Goal: Task Accomplishment & Management: Use online tool/utility

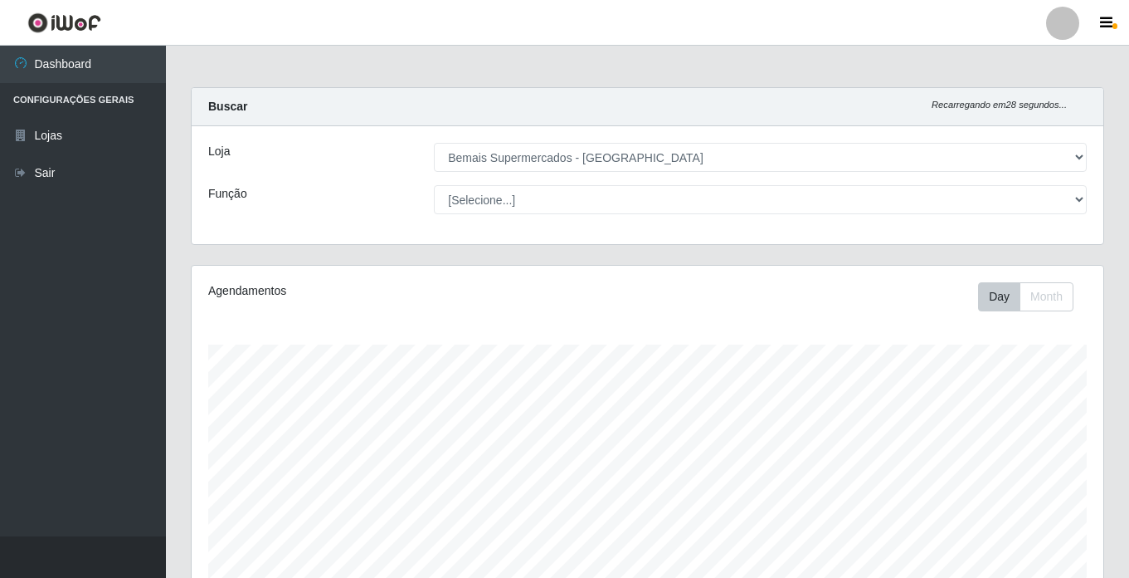
select select "250"
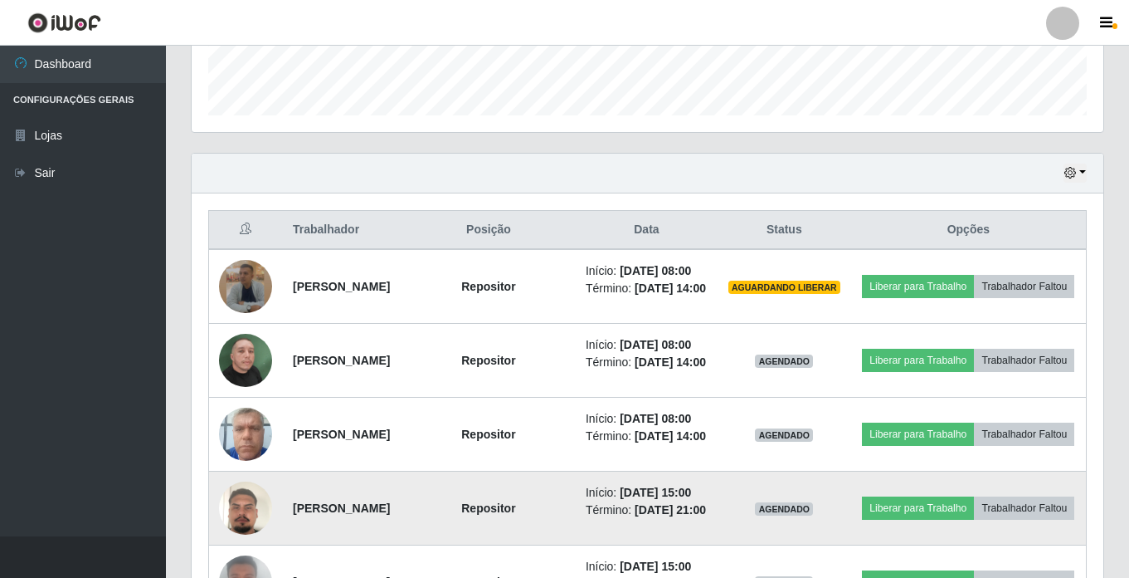
scroll to position [561, 0]
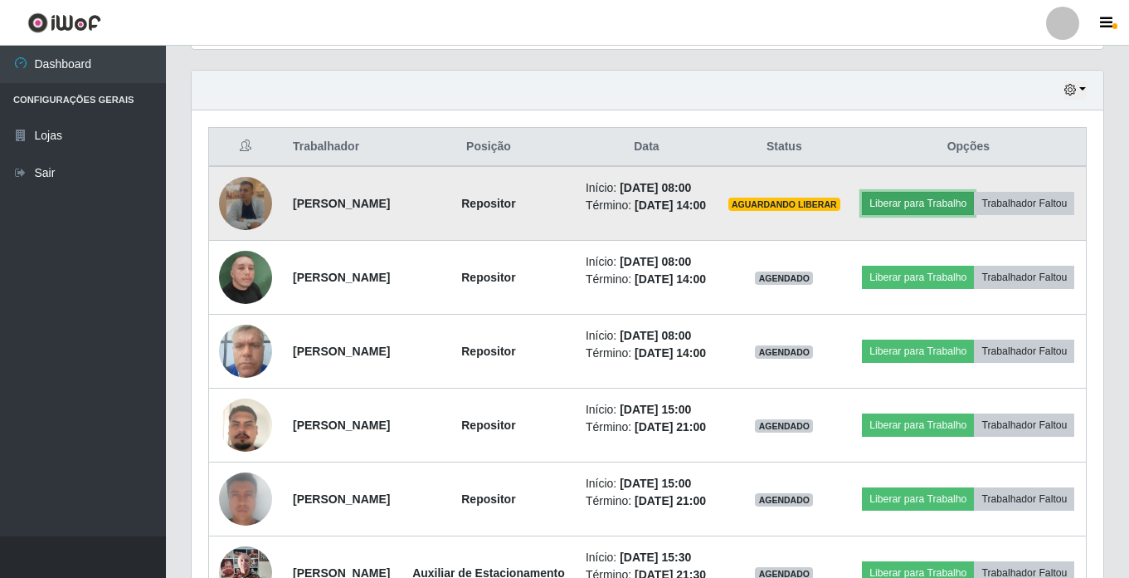
click at [973, 207] on button "Liberar para Trabalho" at bounding box center [918, 203] width 112 height 23
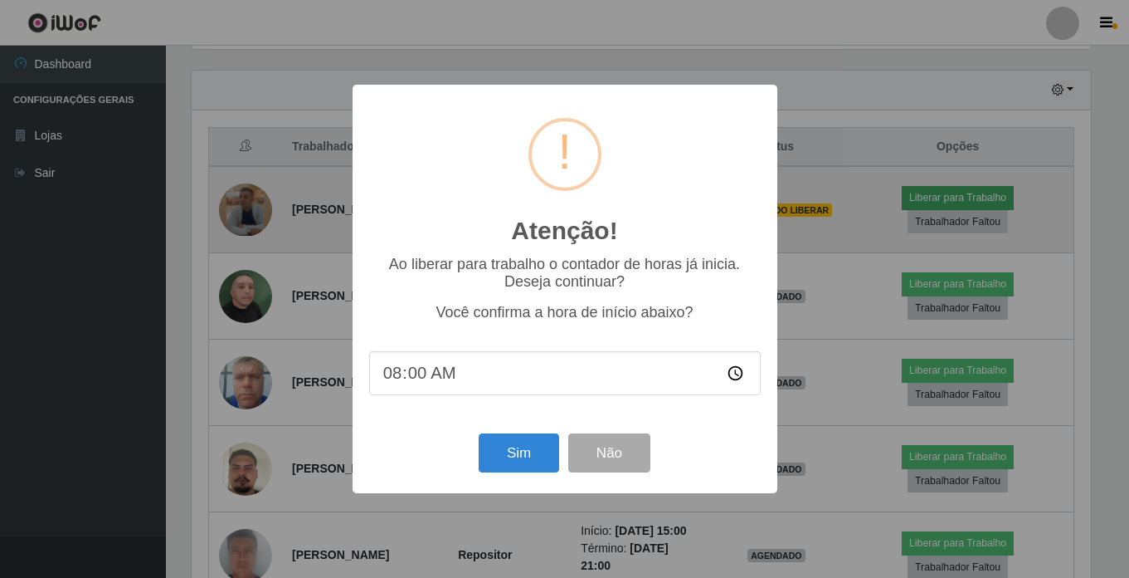
scroll to position [344, 904]
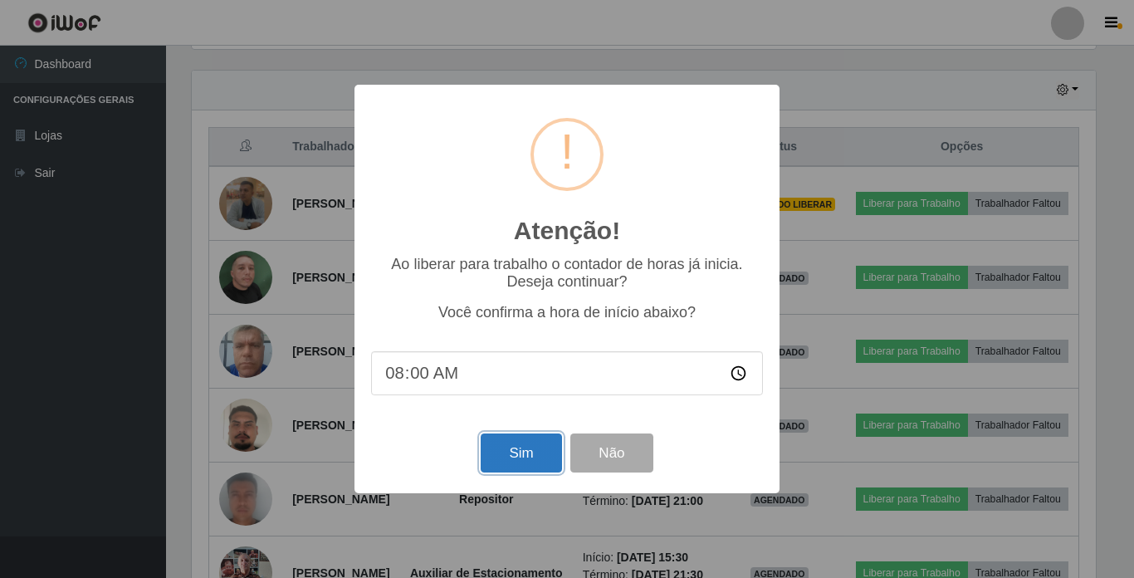
click at [508, 457] on button "Sim" at bounding box center [520, 452] width 80 height 39
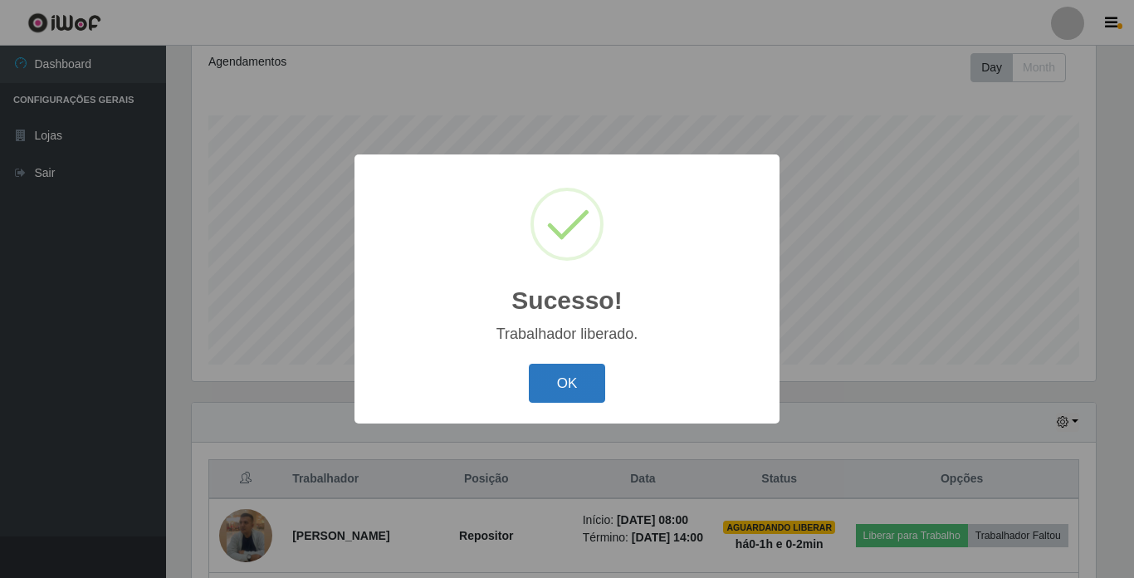
click at [560, 389] on button "OK" at bounding box center [567, 382] width 77 height 39
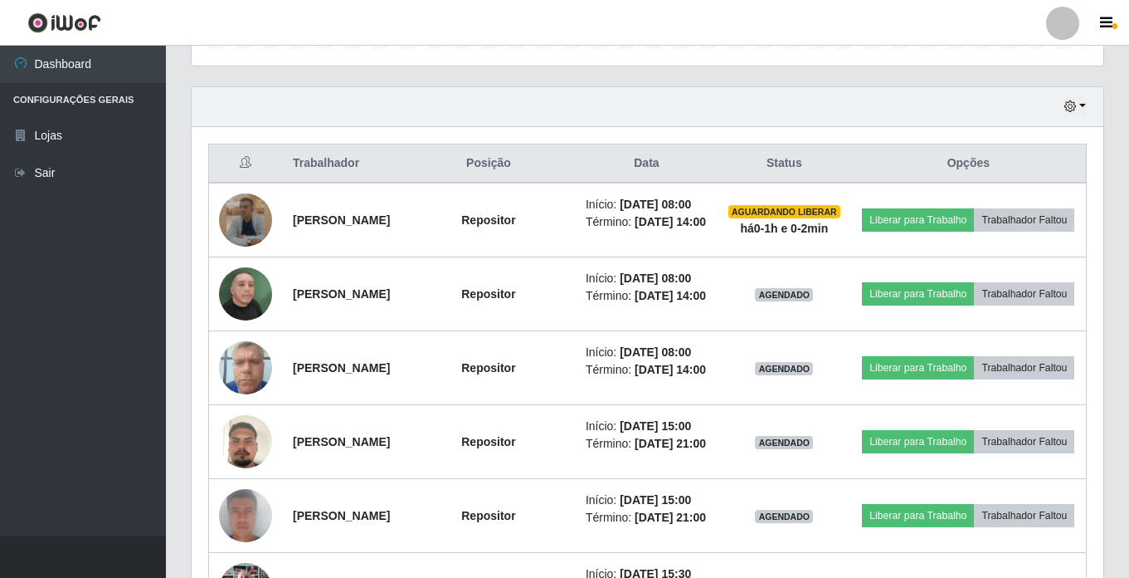
scroll to position [561, 0]
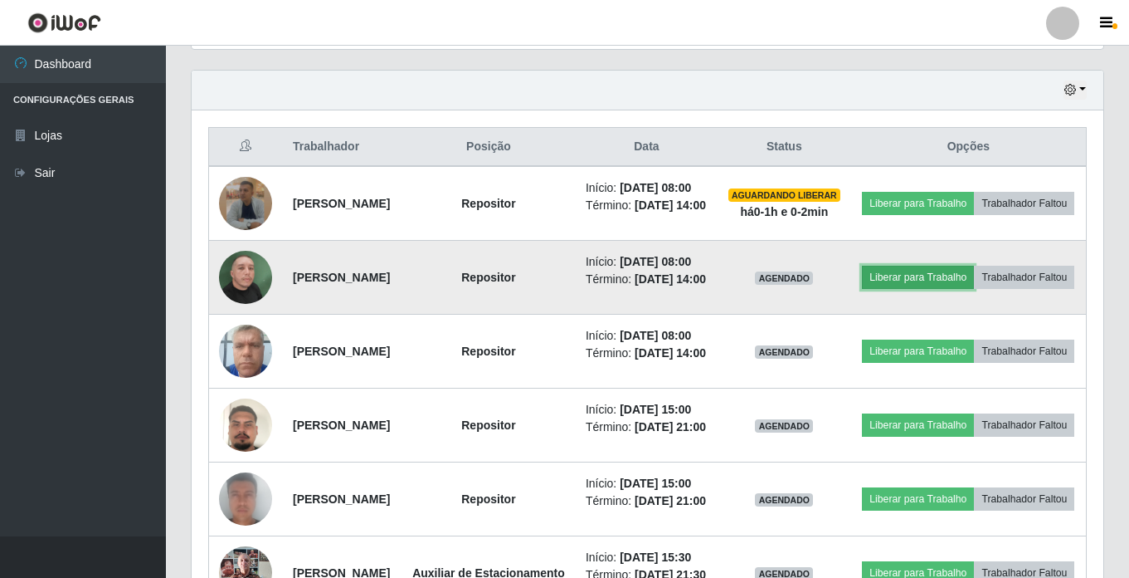
click at [947, 289] on button "Liberar para Trabalho" at bounding box center [918, 277] width 112 height 23
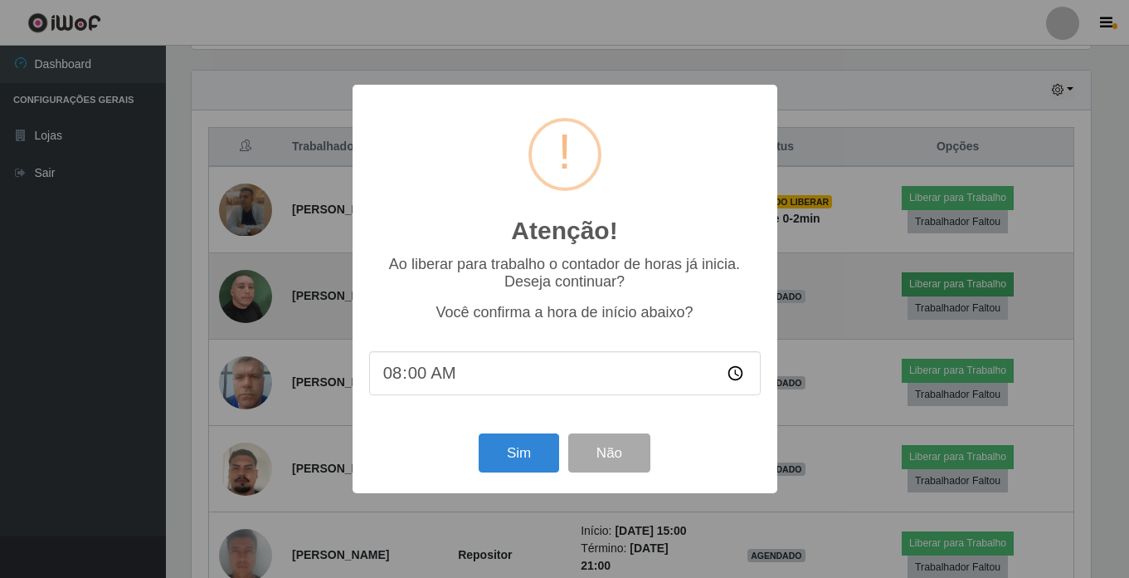
scroll to position [344, 904]
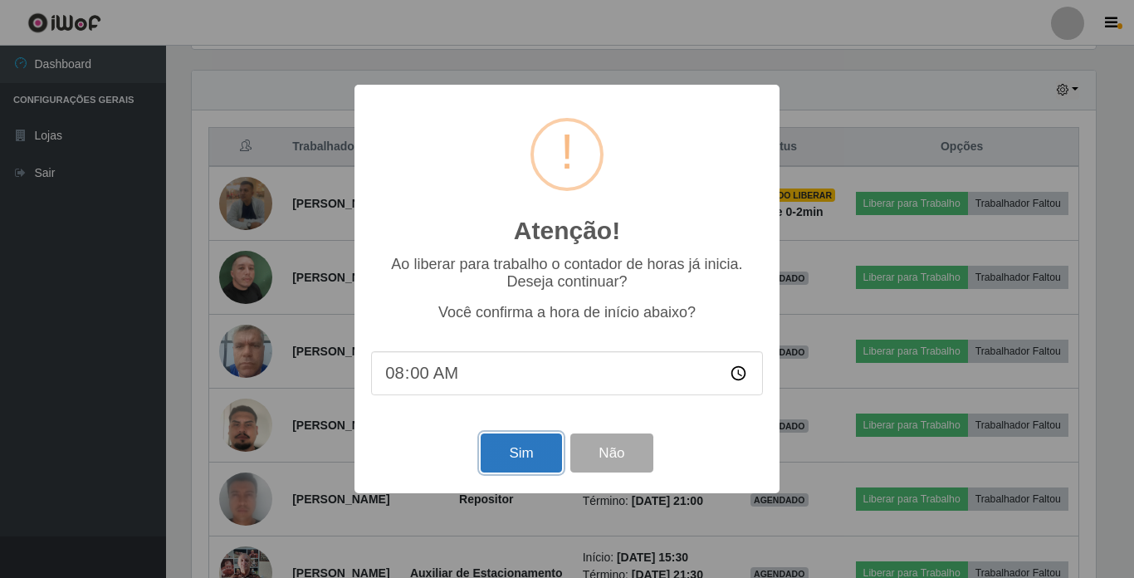
click at [503, 461] on button "Sim" at bounding box center [520, 452] width 80 height 39
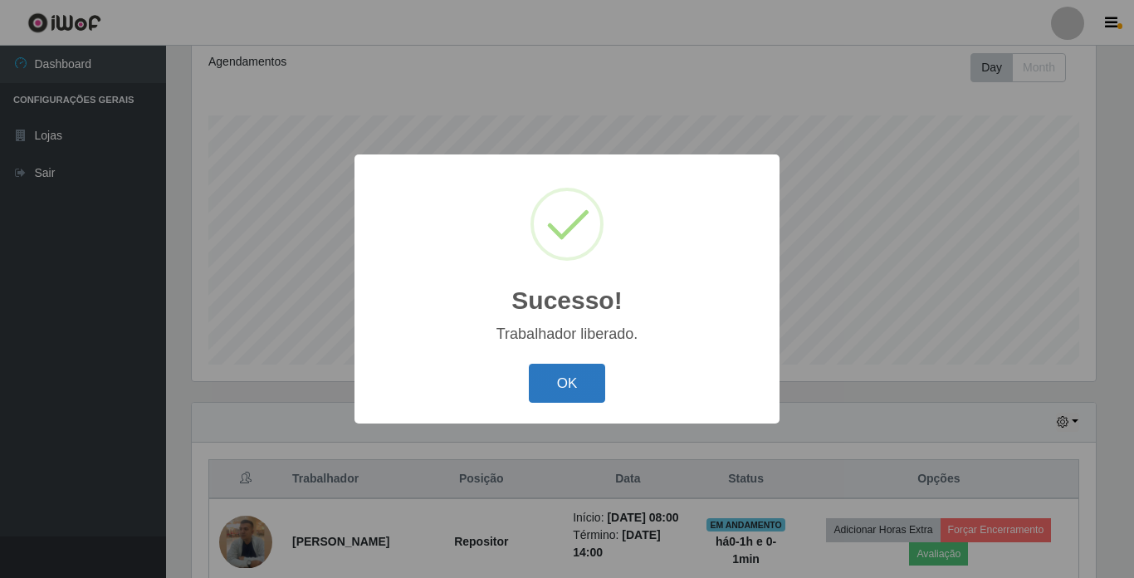
click at [561, 382] on button "OK" at bounding box center [567, 382] width 77 height 39
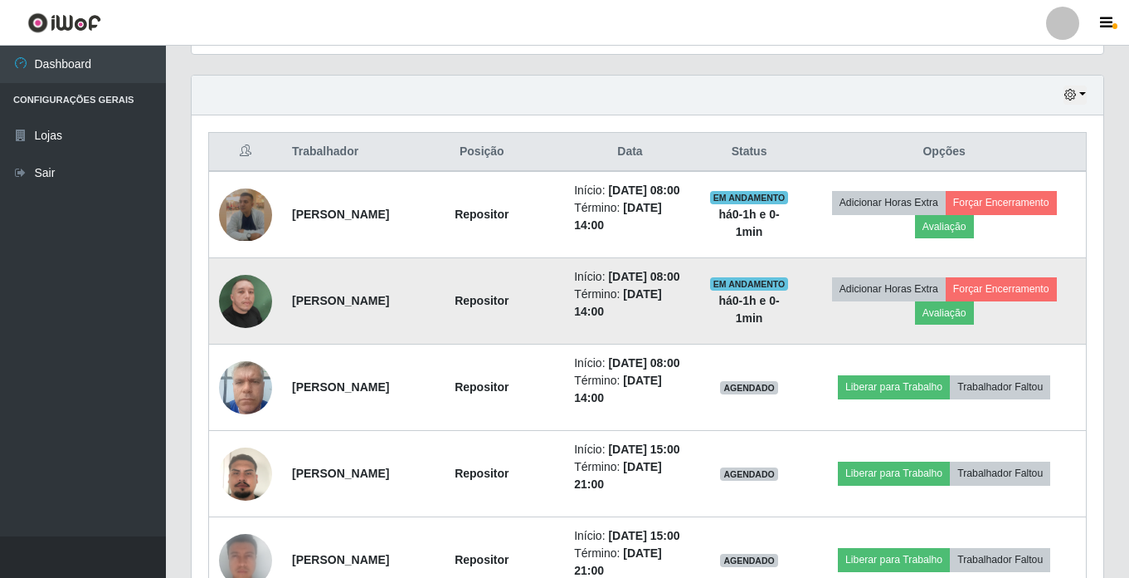
scroll to position [561, 0]
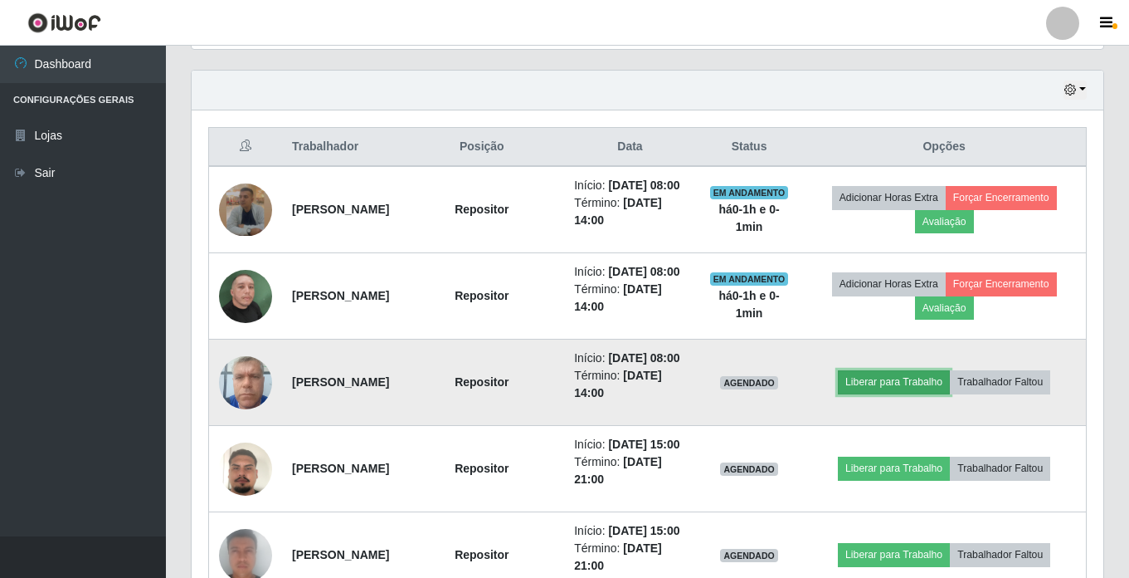
click at [889, 393] on button "Liberar para Trabalho" at bounding box center [894, 381] width 112 height 23
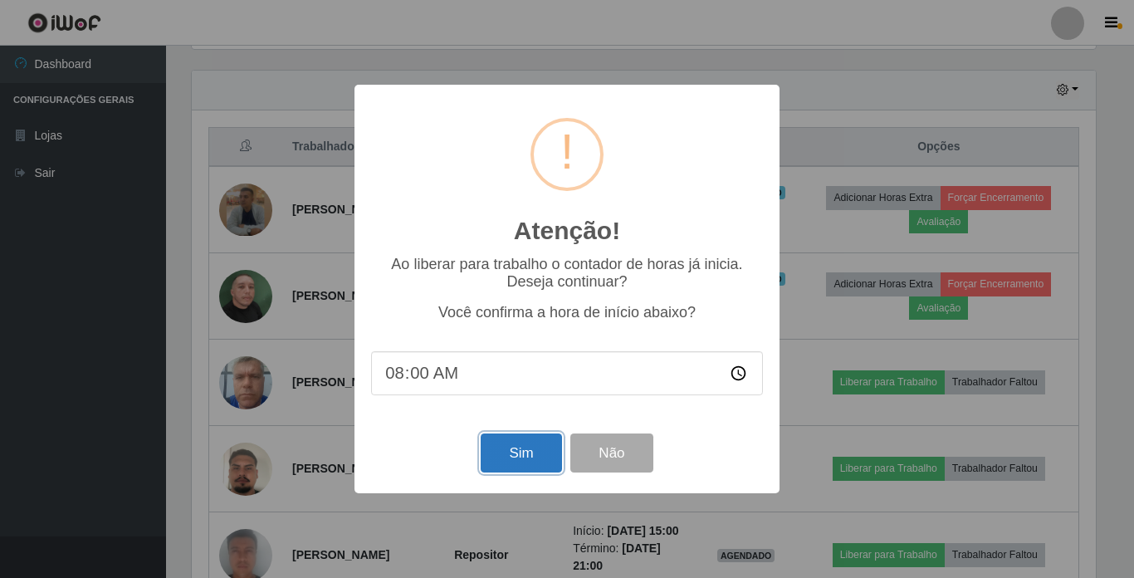
click at [500, 453] on button "Sim" at bounding box center [520, 452] width 80 height 39
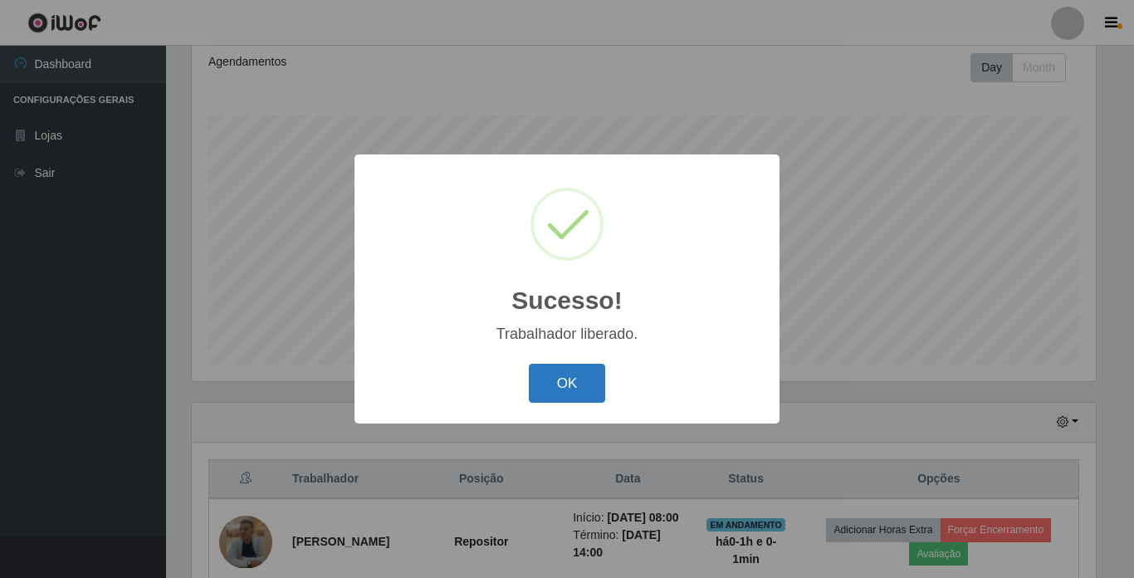
click at [583, 387] on button "OK" at bounding box center [567, 382] width 77 height 39
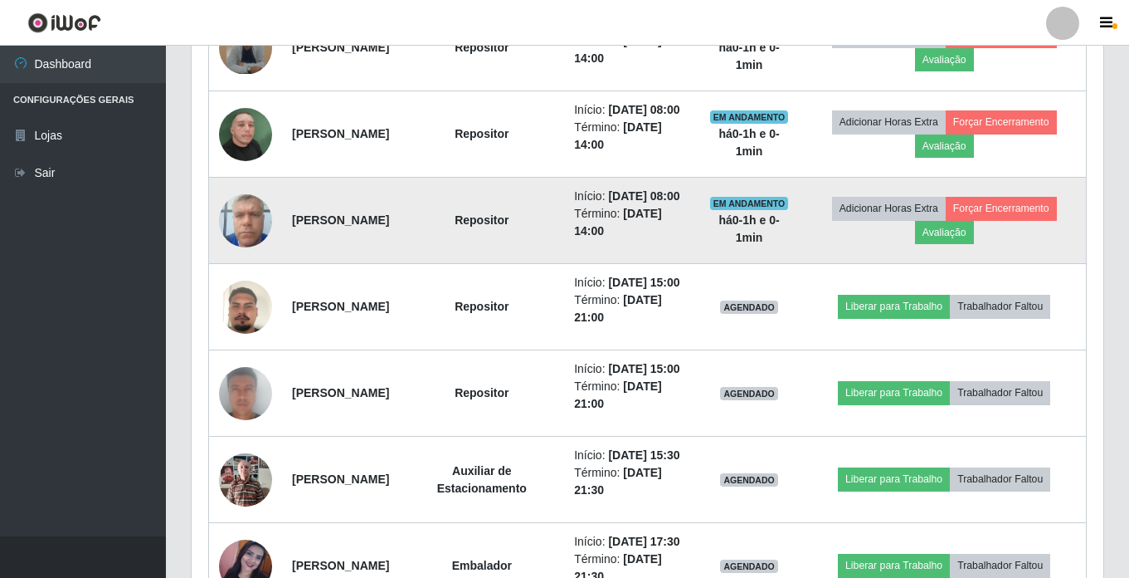
scroll to position [727, 0]
